Goal: Use online tool/utility: Utilize a website feature to perform a specific function

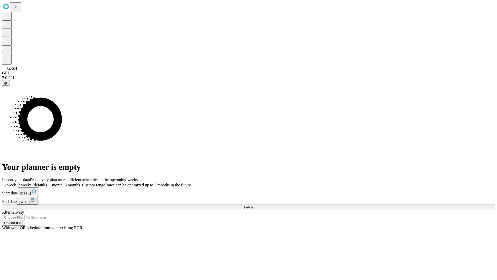
click at [253, 205] on span "Fetch" at bounding box center [248, 207] width 9 height 4
